Goal: Task Accomplishment & Management: Use online tool/utility

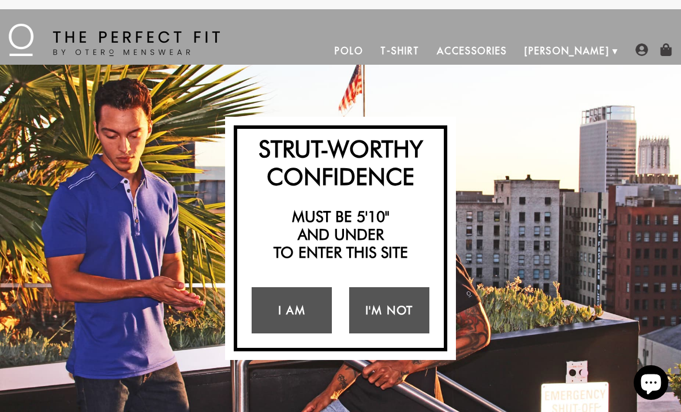
click at [316, 315] on link "I Am" at bounding box center [292, 310] width 80 height 46
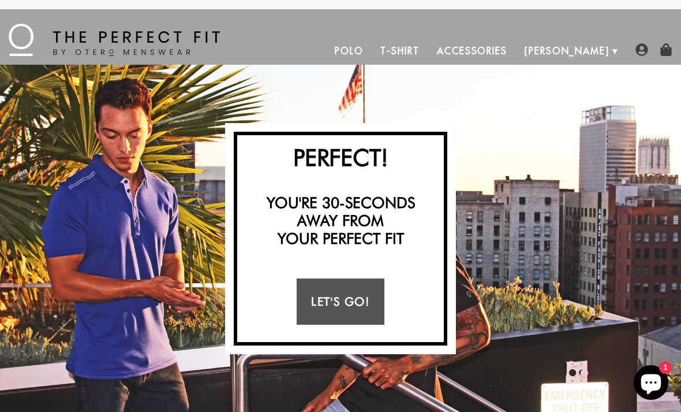
click at [342, 310] on link "Let's Go!" at bounding box center [340, 301] width 87 height 46
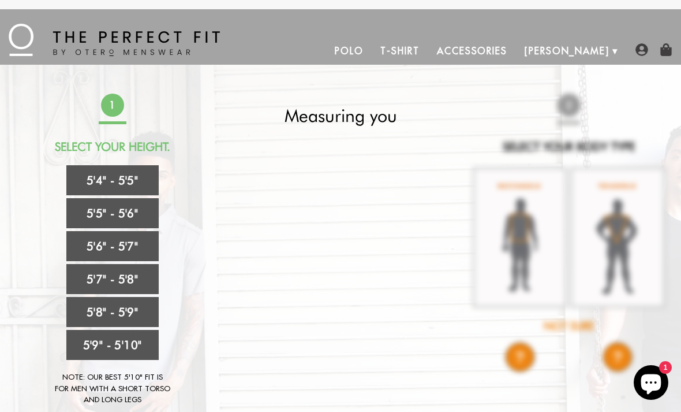
click at [102, 248] on link "5'6" - 5'7"" at bounding box center [112, 246] width 92 height 30
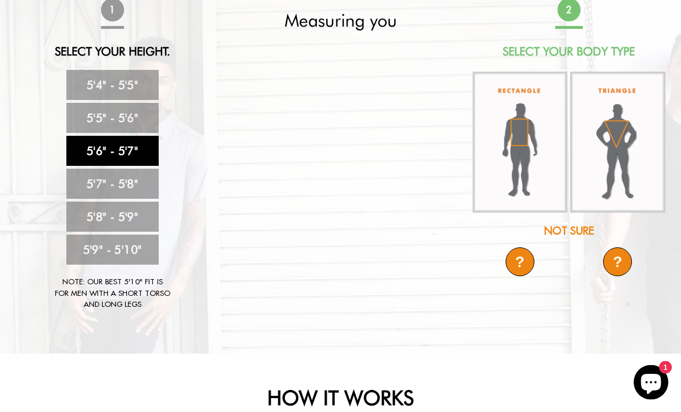
scroll to position [95, 0]
click at [544, 143] on img at bounding box center [520, 142] width 95 height 141
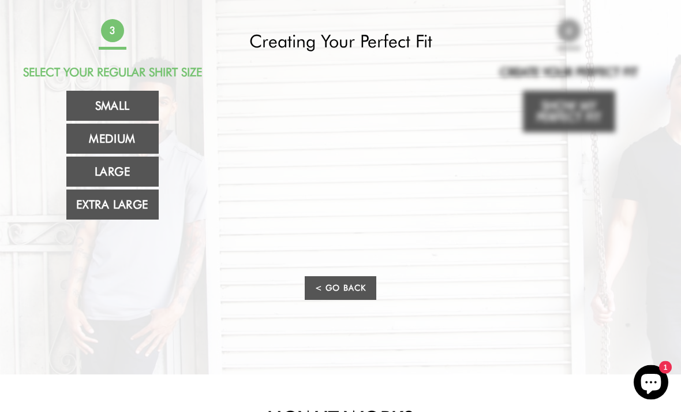
scroll to position [70, 0]
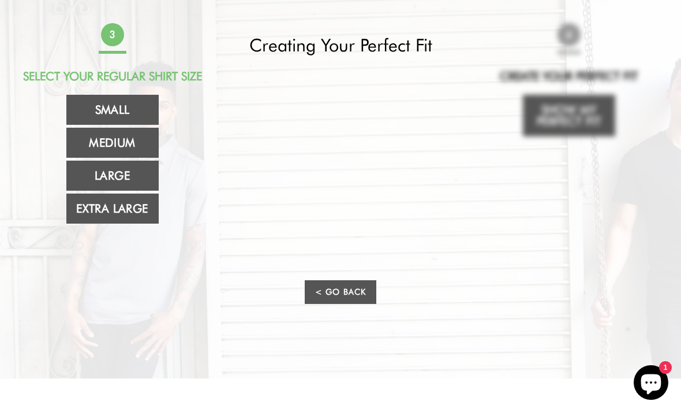
click at [85, 139] on link "Medium" at bounding box center [112, 143] width 92 height 30
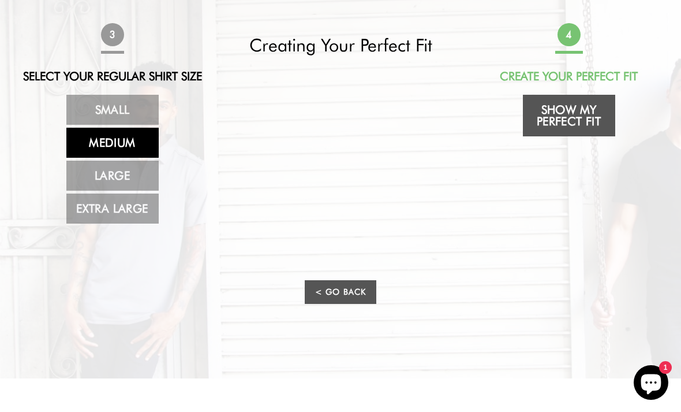
click at [584, 118] on link "Show My Perfect Fit" at bounding box center [569, 116] width 92 height 42
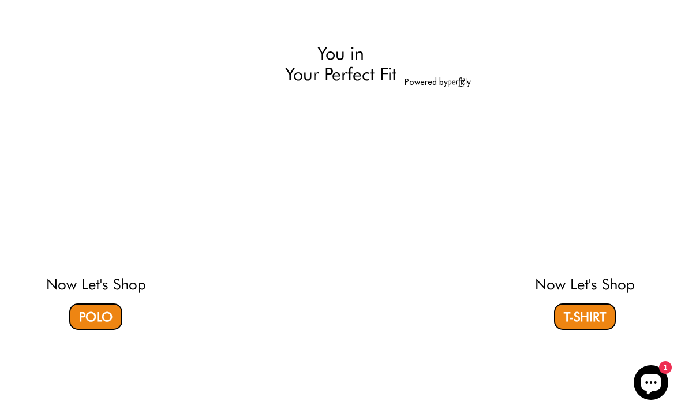
select select "56-57"
select select "M"
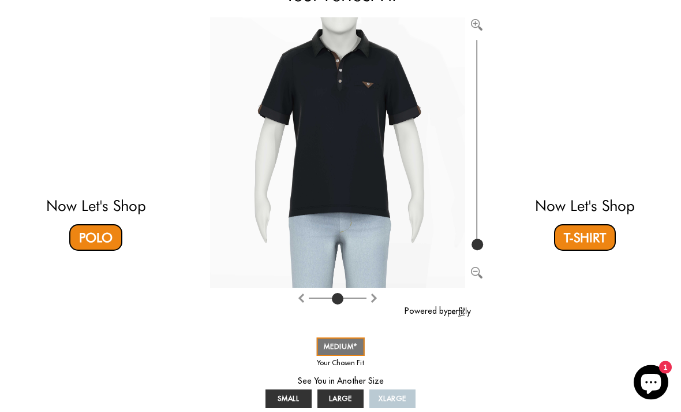
scroll to position [141, 0]
click at [345, 404] on link "LARGE" at bounding box center [341, 398] width 46 height 18
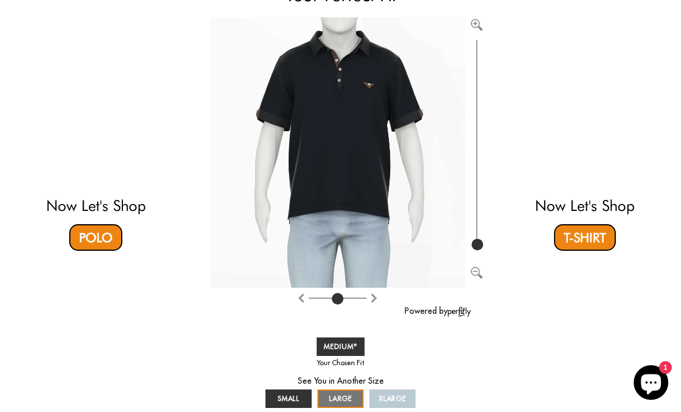
click at [392, 384] on div "SMALL MEDIUM LARGE XLARGE" at bounding box center [341, 372] width 156 height 76
click at [394, 400] on span "XLARGE" at bounding box center [393, 398] width 28 height 9
click at [341, 398] on span "LARGE" at bounding box center [341, 398] width 24 height 9
click at [296, 400] on span "SMALL" at bounding box center [289, 398] width 23 height 9
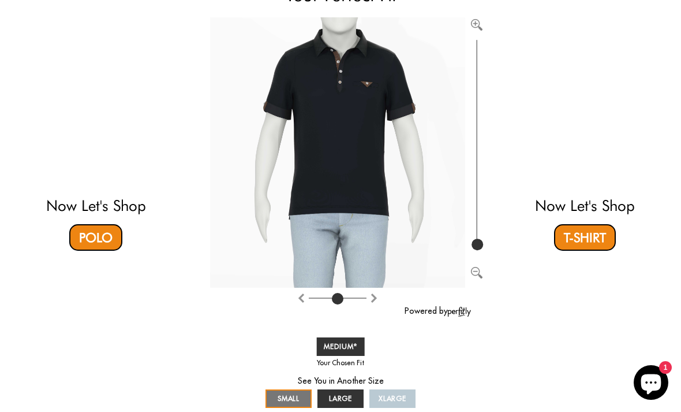
click at [353, 342] on span "MEDIUM" at bounding box center [341, 346] width 34 height 9
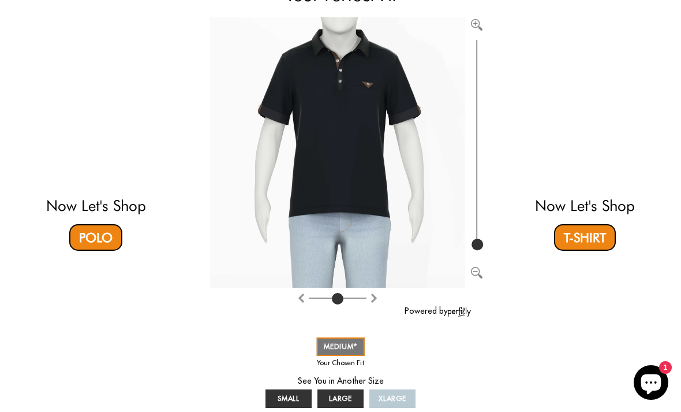
click at [301, 400] on link "SMALL" at bounding box center [289, 398] width 46 height 18
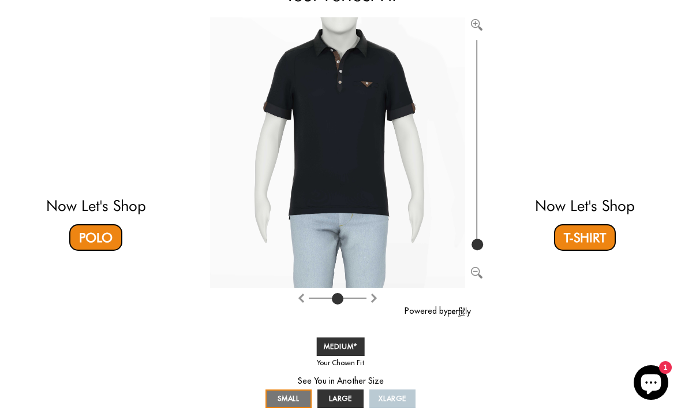
click at [345, 338] on link "MEDIUM" at bounding box center [341, 346] width 48 height 18
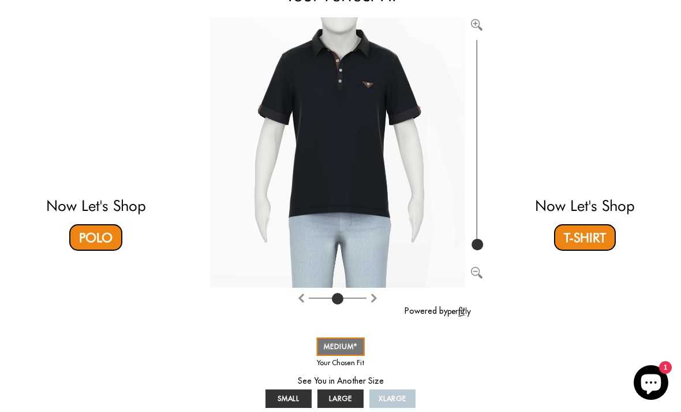
click at [300, 396] on span "SMALL" at bounding box center [289, 398] width 23 height 9
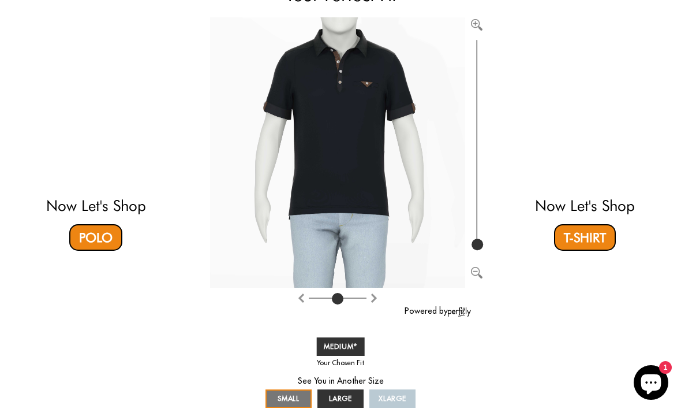
click at [346, 341] on link "MEDIUM" at bounding box center [341, 346] width 48 height 18
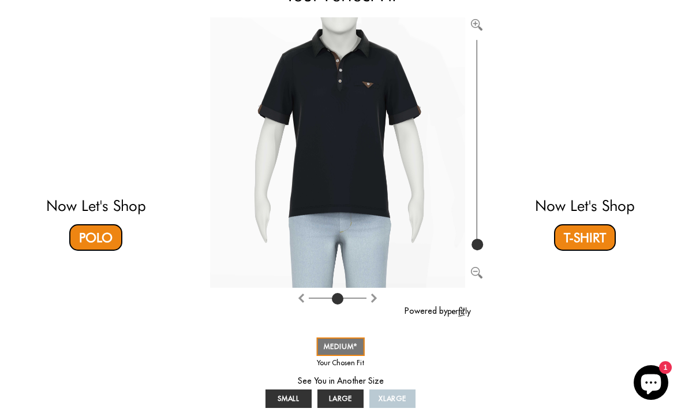
click at [600, 238] on link "T-Shirt" at bounding box center [585, 237] width 62 height 27
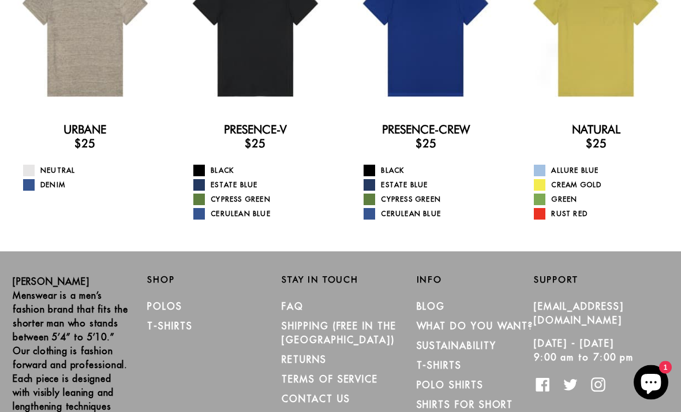
scroll to position [113, 0]
